Goal: Transaction & Acquisition: Purchase product/service

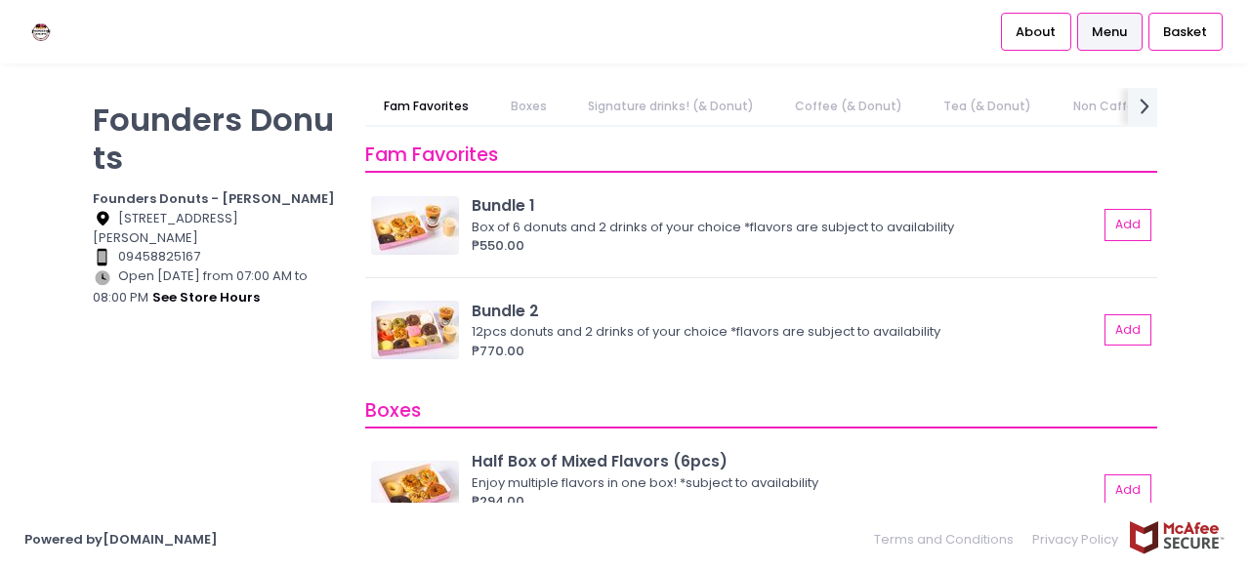
click at [546, 100] on link "Boxes" at bounding box center [528, 106] width 74 height 37
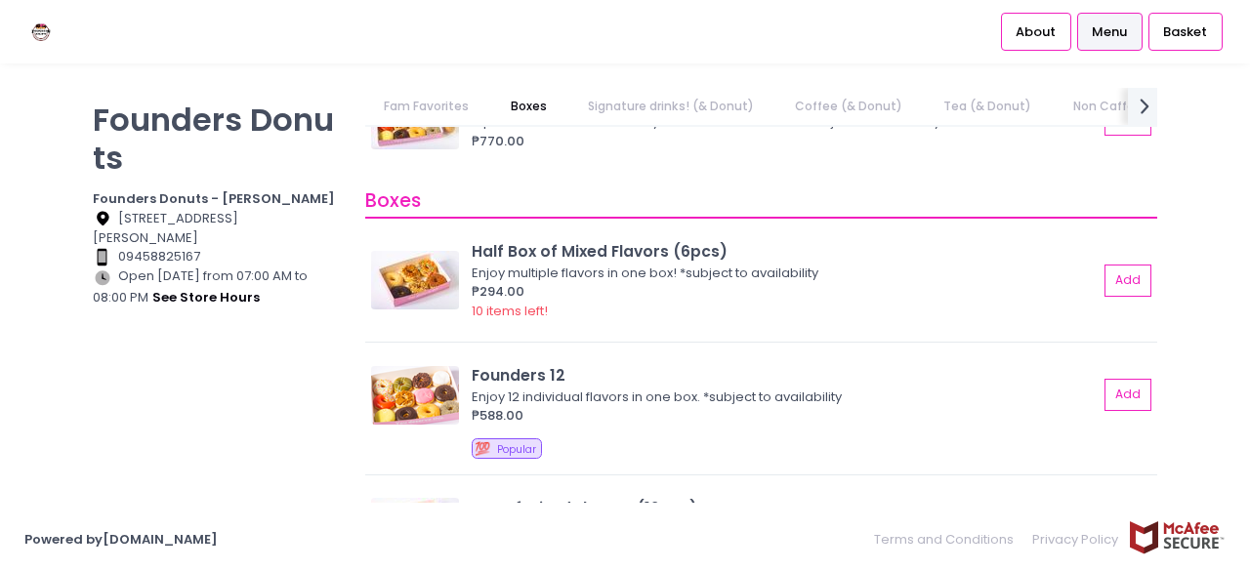
scroll to position [256, 0]
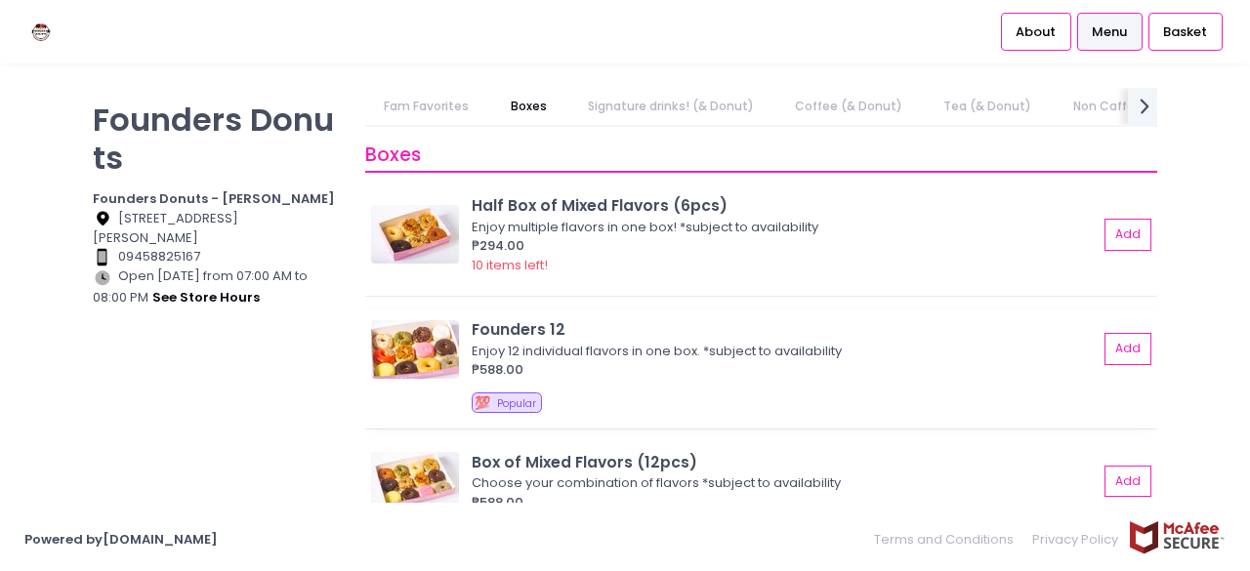
click at [414, 358] on img at bounding box center [415, 349] width 88 height 59
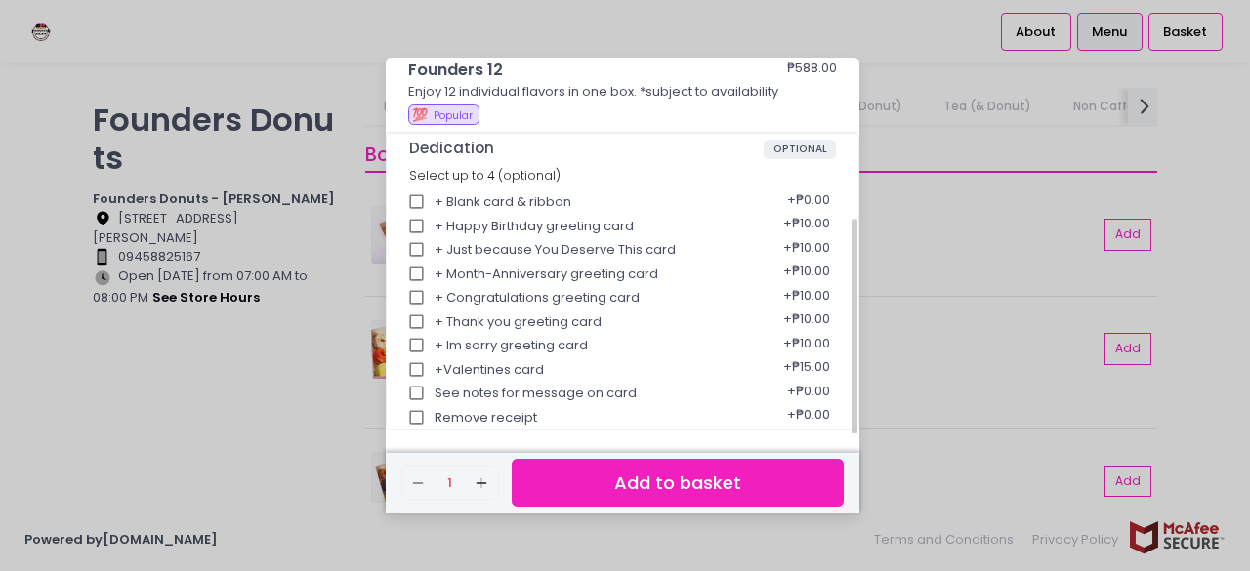
scroll to position [0, 0]
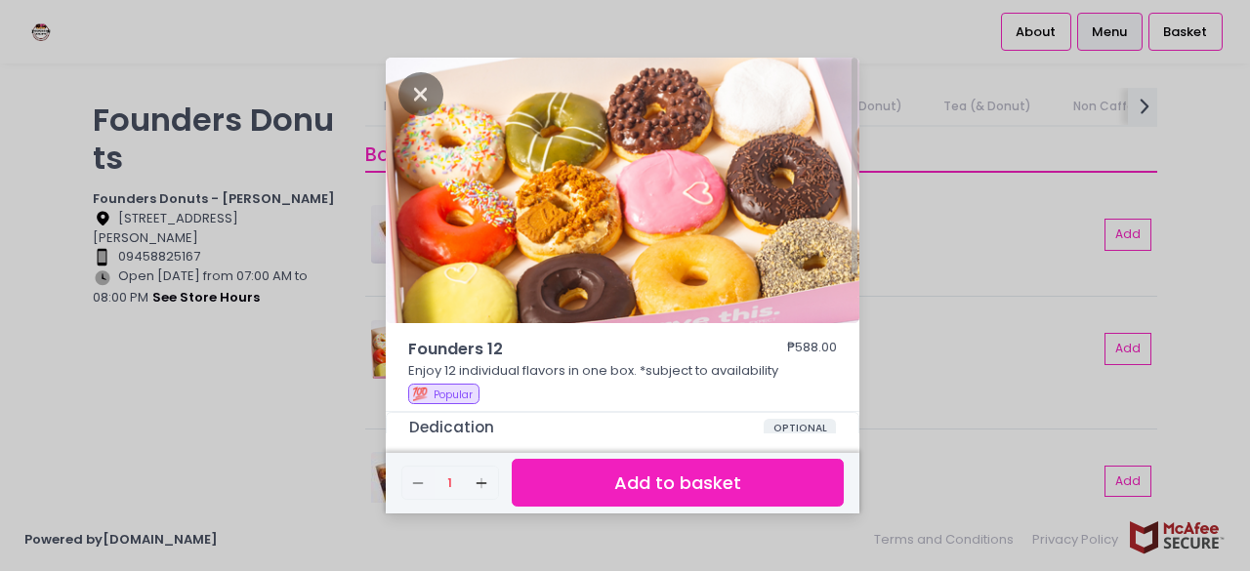
click at [1018, 204] on div "Founders 12 ₱588.00 Enjoy 12 individual flavors in one box. *subject to availab…" at bounding box center [625, 285] width 1250 height 571
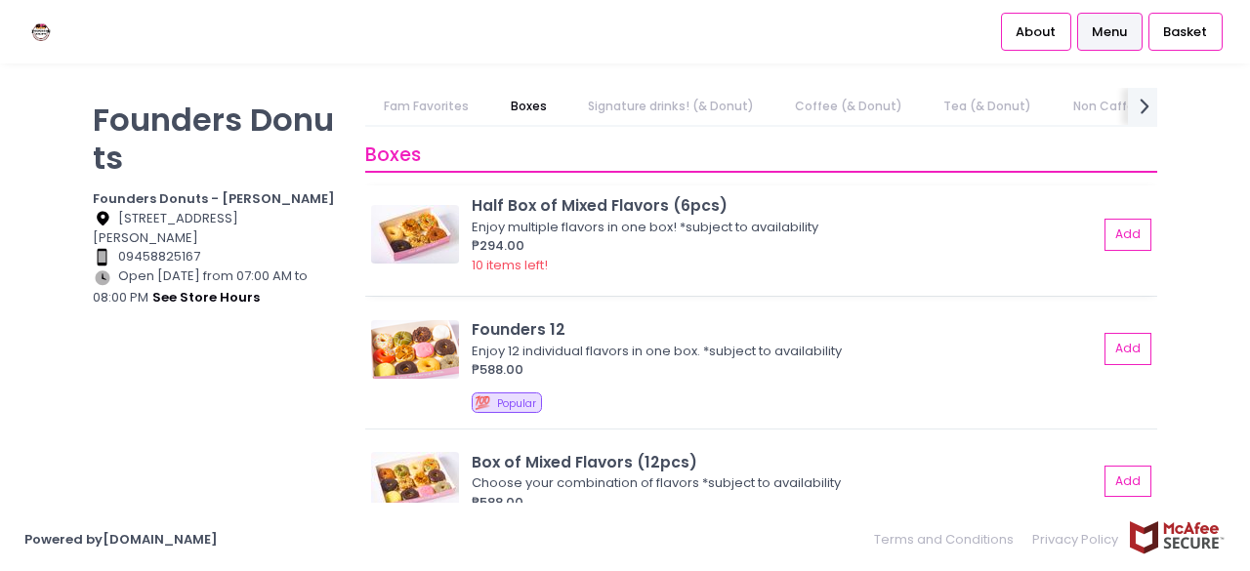
click at [614, 232] on div "Enjoy multiple flavors in one box! *subject to availability" at bounding box center [782, 228] width 620 height 20
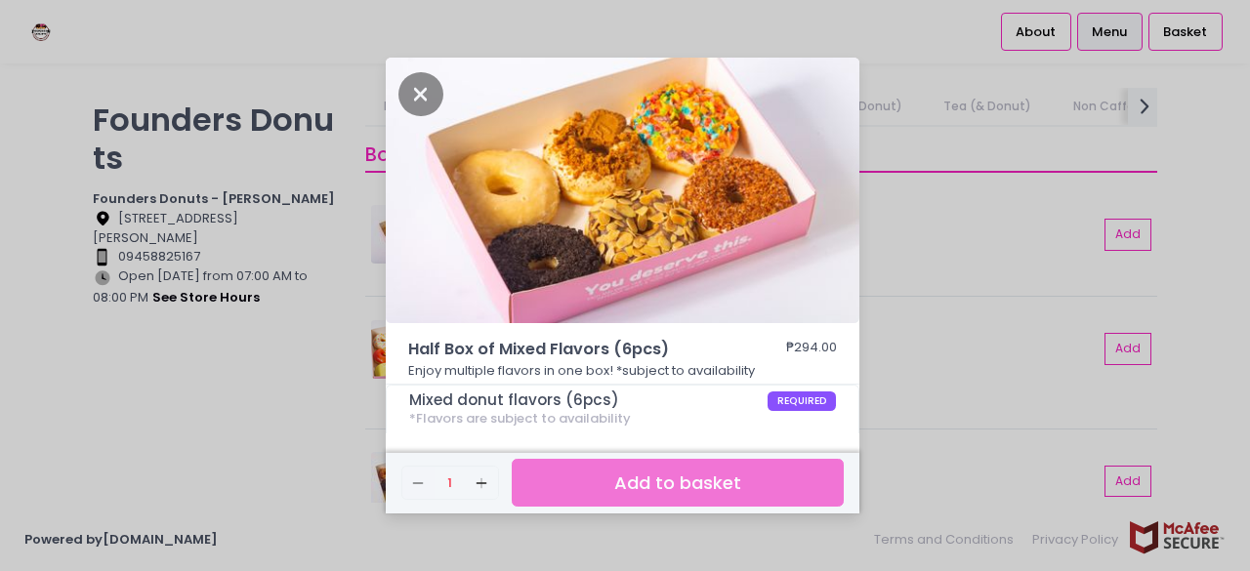
scroll to position [195, 0]
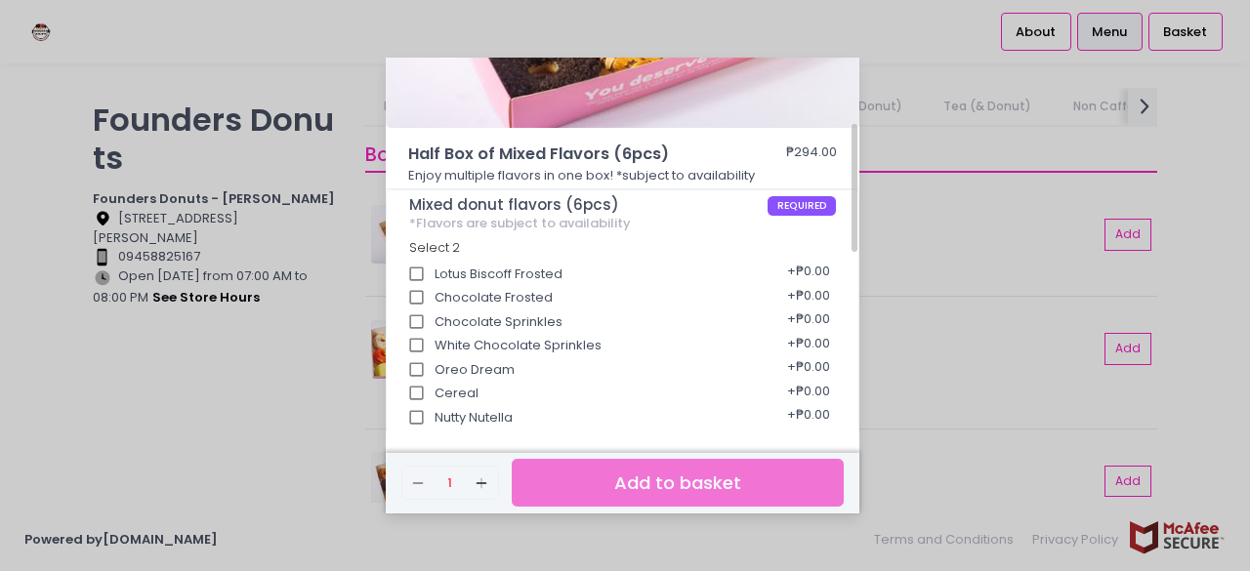
click at [543, 271] on div "Lotus Biscoff Frosted + ₱0.00" at bounding box center [623, 268] width 428 height 24
click at [410, 276] on input "Lotus Biscoff Frosted" at bounding box center [416, 274] width 37 height 37
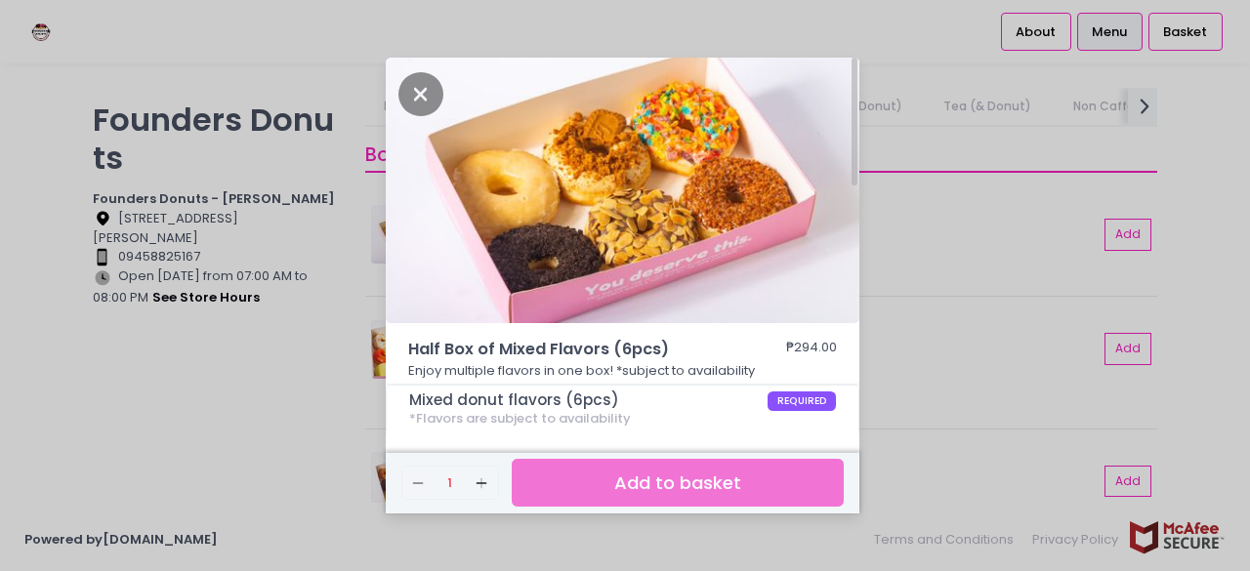
scroll to position [98, 0]
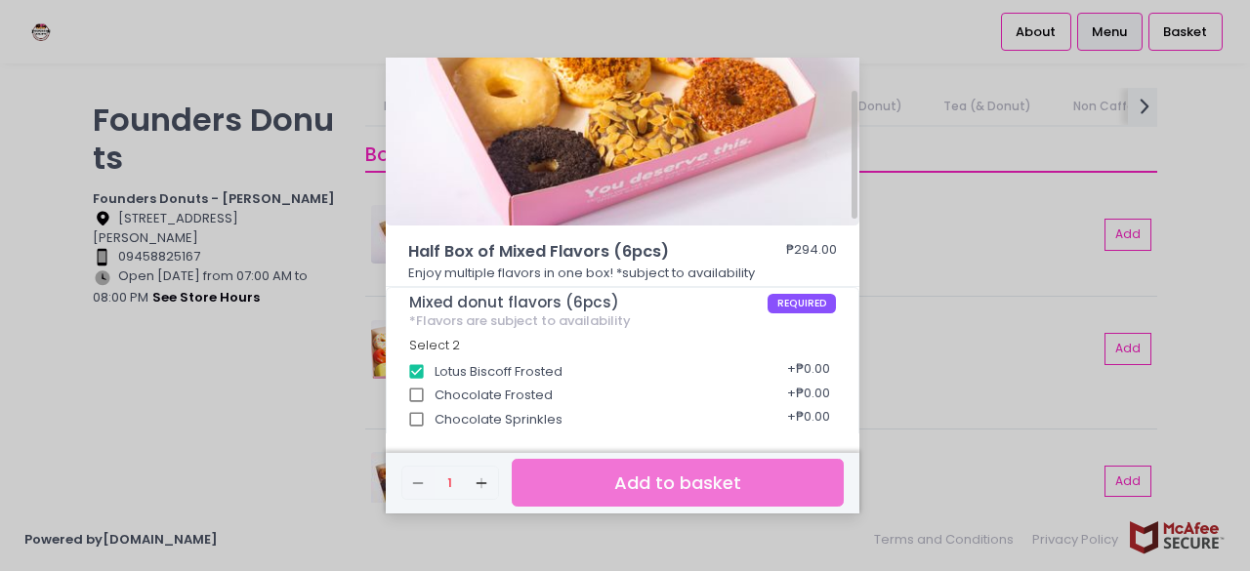
click at [416, 370] on input "Lotus Biscoff Frosted" at bounding box center [416, 371] width 37 height 37
checkbox input "false"
click at [906, 321] on div "Half Box of Mixed Flavors (6pcs) ₱294.00 Enjoy multiple flavors in one box! *su…" at bounding box center [625, 285] width 1250 height 571
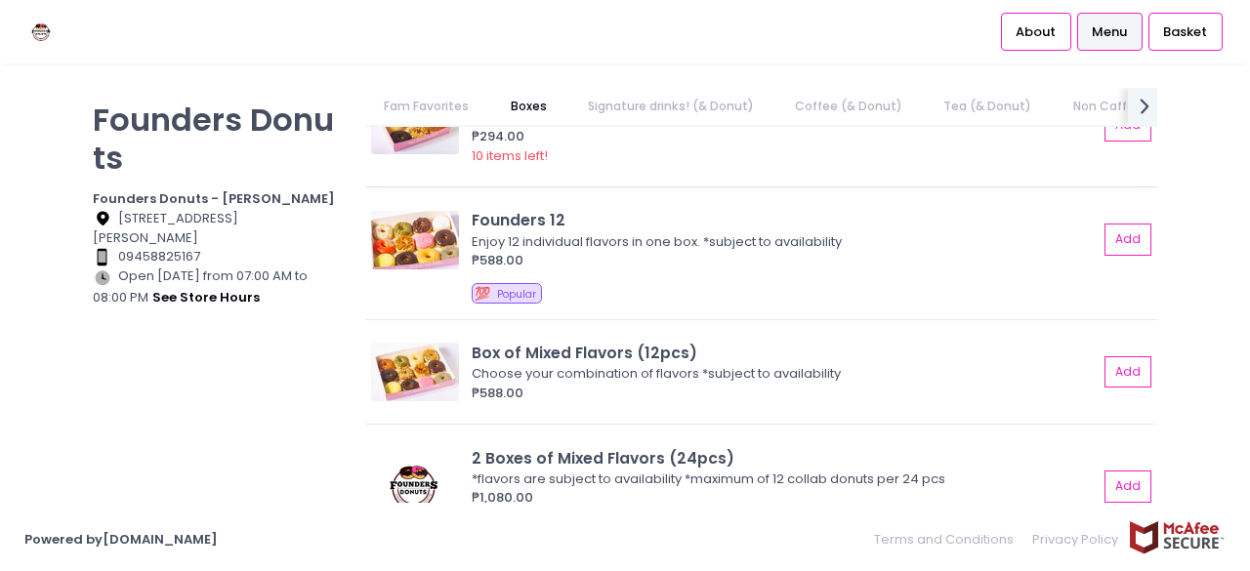
scroll to position [451, 0]
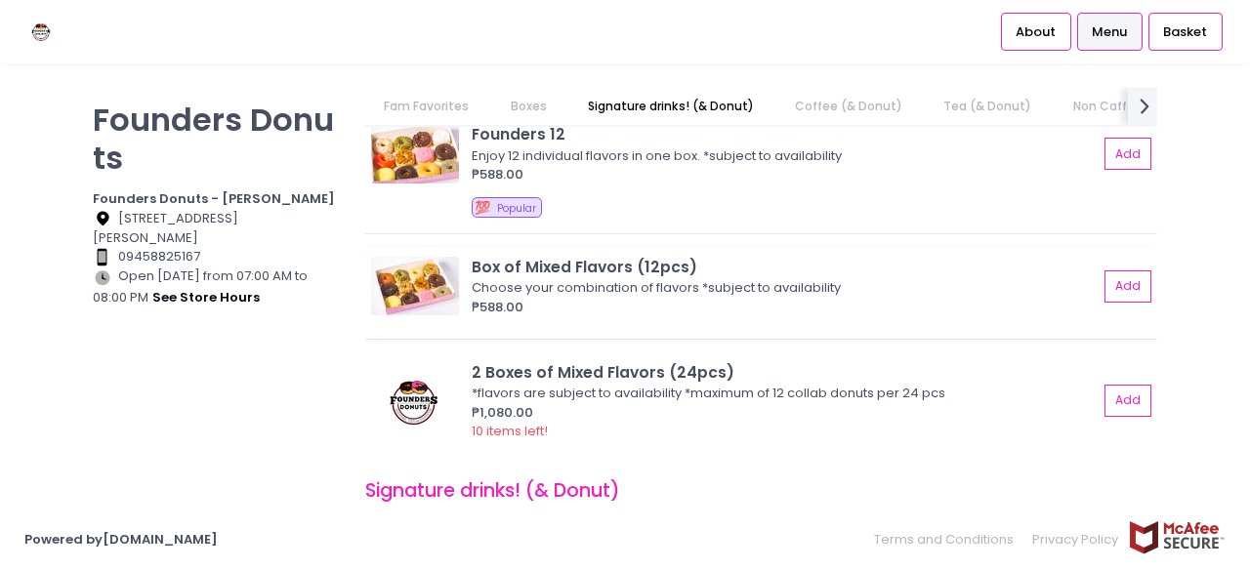
click at [412, 294] on img at bounding box center [415, 286] width 88 height 59
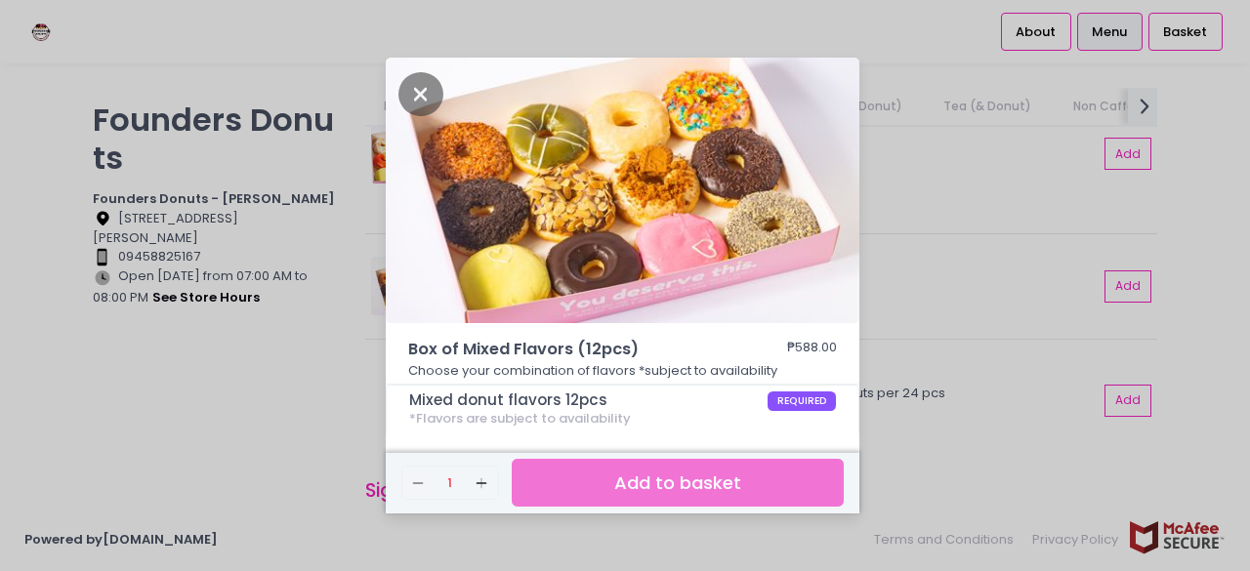
scroll to position [195, 0]
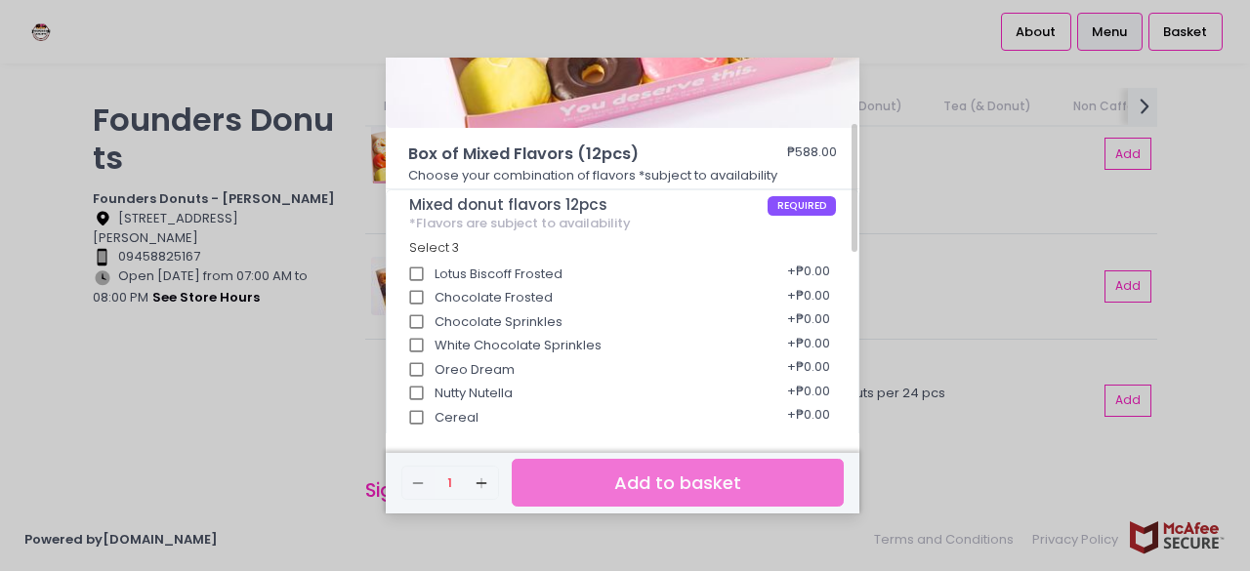
click at [535, 265] on div "Lotus Biscoff Frosted + ₱0.00" at bounding box center [623, 268] width 428 height 24
click at [525, 277] on div "Lotus Biscoff Frosted + ₱0.00" at bounding box center [623, 268] width 428 height 24
click at [973, 206] on div "Box of Mixed Flavors (12pcs) ₱588.00 Choose your combination of flavors *subjec…" at bounding box center [625, 285] width 1250 height 571
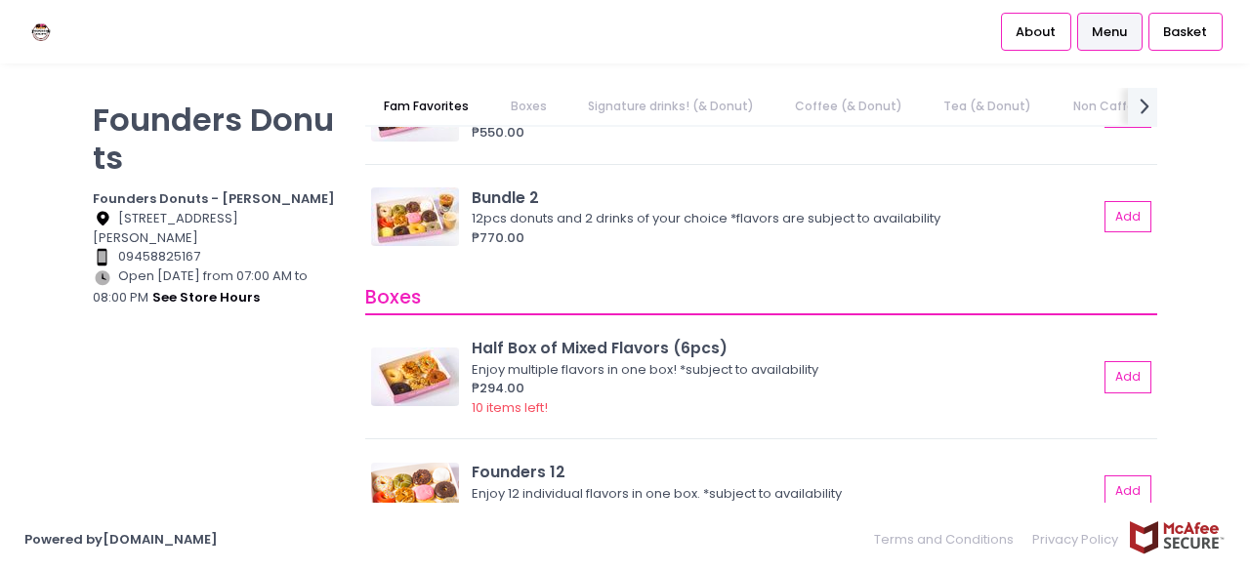
scroll to position [293, 0]
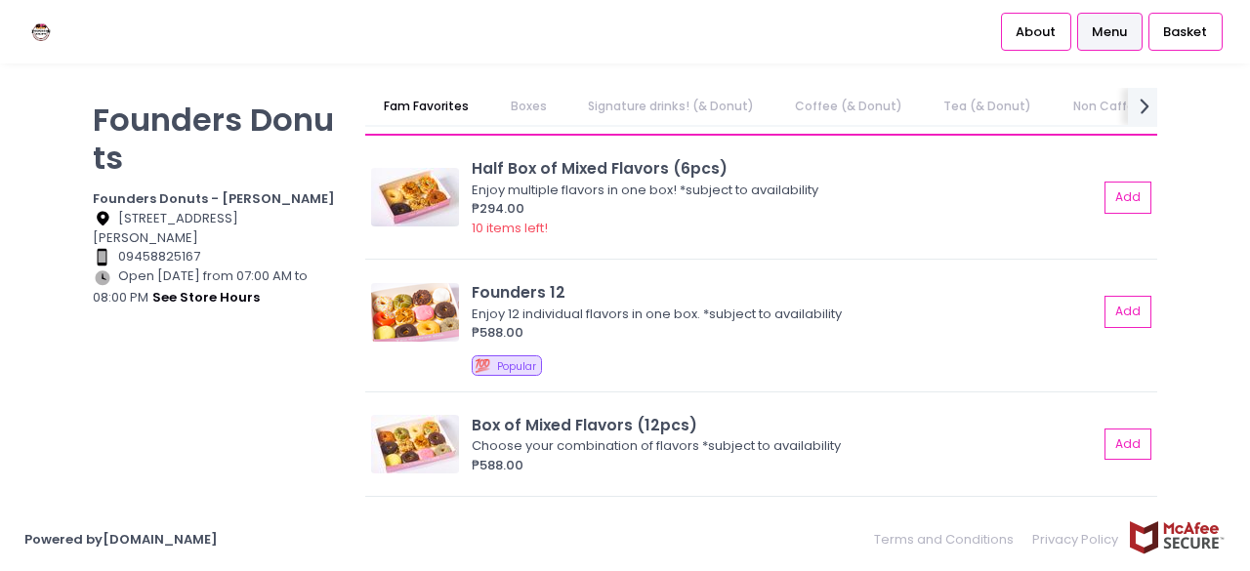
click at [1053, 94] on link "Non Caffeine" at bounding box center [1112, 106] width 118 height 37
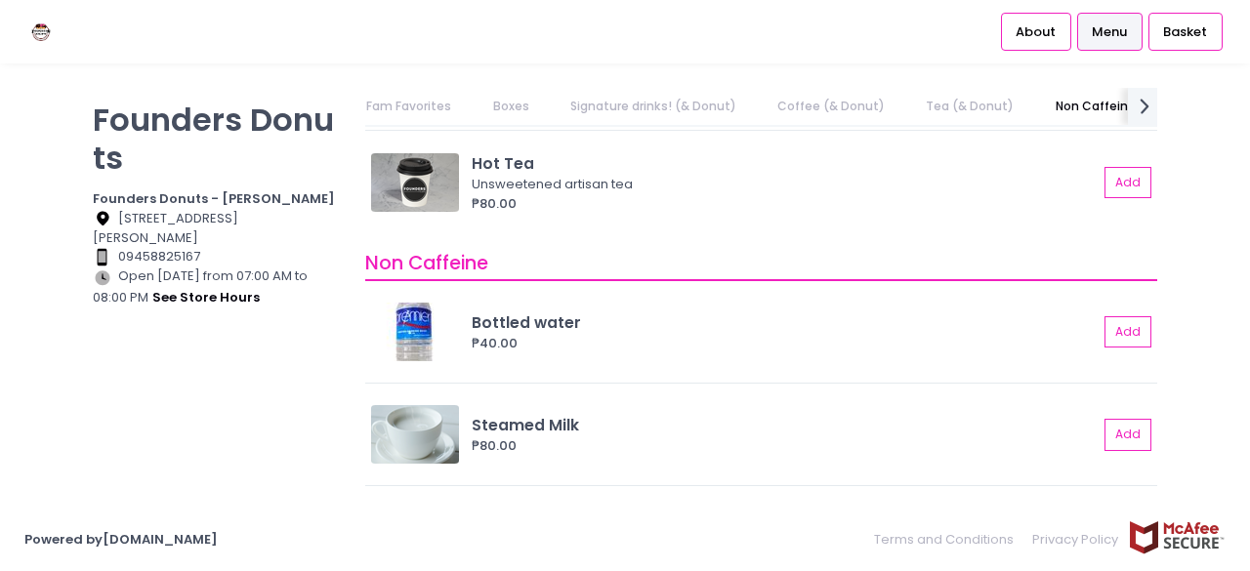
scroll to position [2940, 0]
